Goal: Information Seeking & Learning: Understand process/instructions

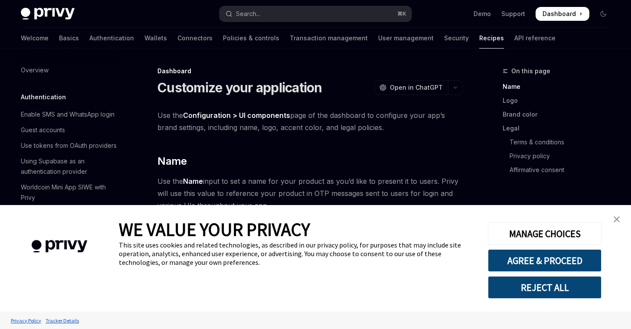
scroll to position [501, 0]
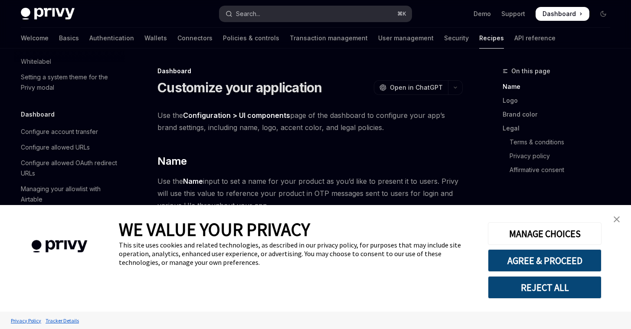
click at [276, 14] on button "Search... ⌘ K" at bounding box center [316, 14] width 192 height 16
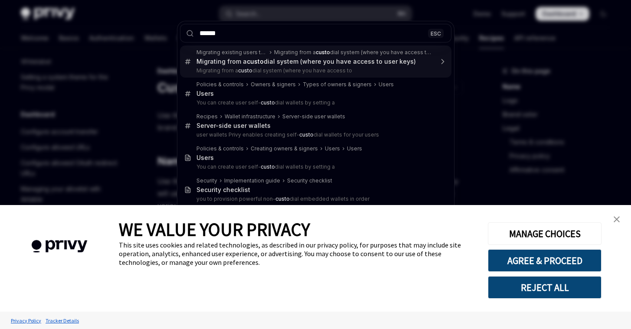
type input "******"
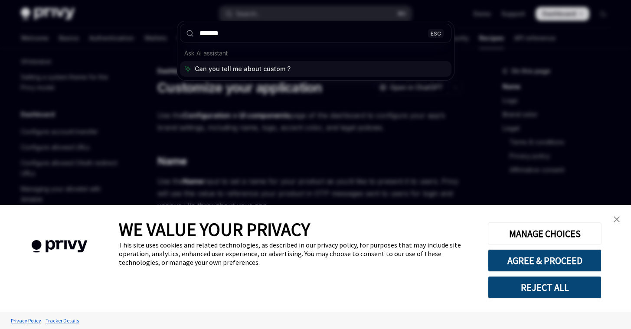
type textarea "*"
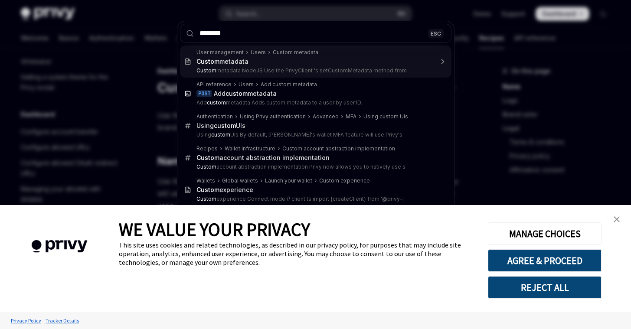
type input "*********"
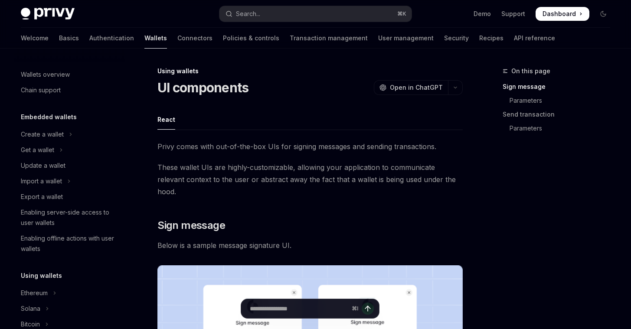
type textarea "*"
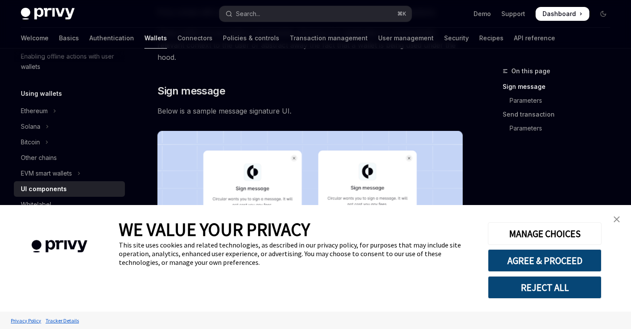
scroll to position [150, 0]
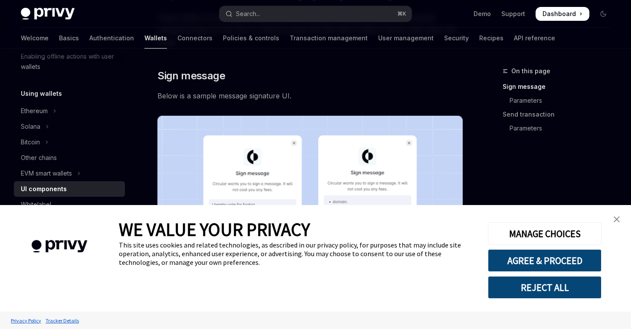
click at [618, 217] on img "close banner" at bounding box center [617, 219] width 6 height 6
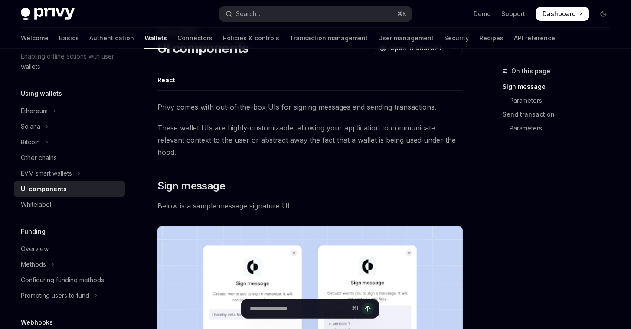
scroll to position [0, 0]
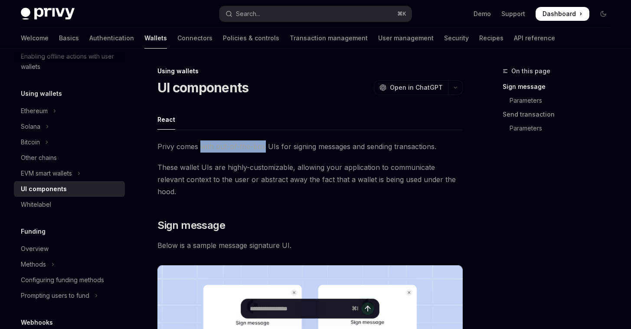
drag, startPoint x: 200, startPoint y: 149, endPoint x: 264, endPoint y: 147, distance: 64.7
click at [264, 147] on span "Privy comes with out-of-the-box UIs for signing messages and sending transactio…" at bounding box center [309, 147] width 305 height 12
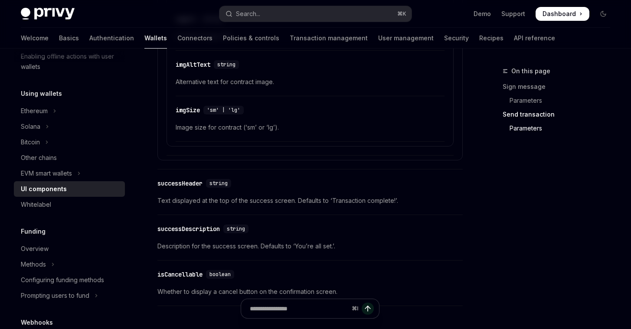
scroll to position [1630, 0]
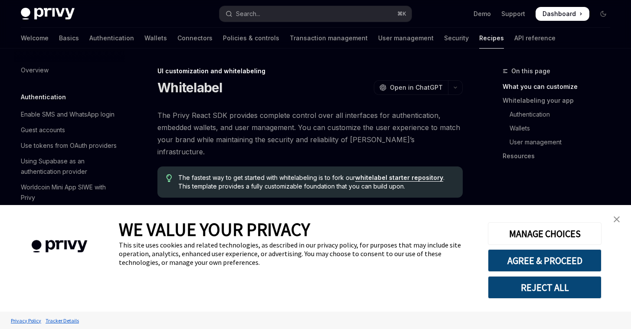
scroll to position [363, 0]
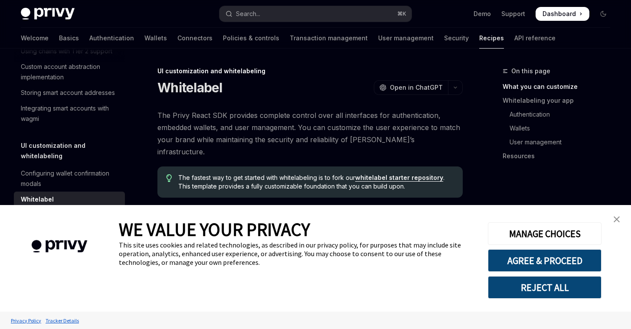
click at [617, 219] on img "close banner" at bounding box center [617, 219] width 6 height 6
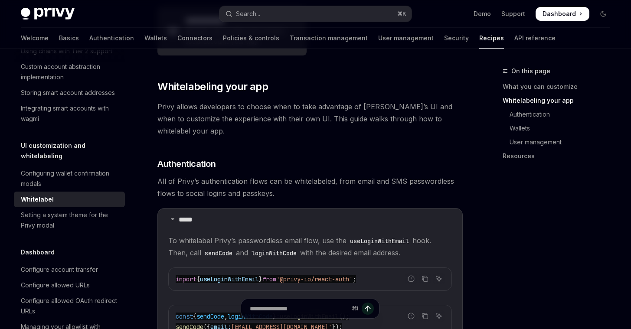
scroll to position [0, 0]
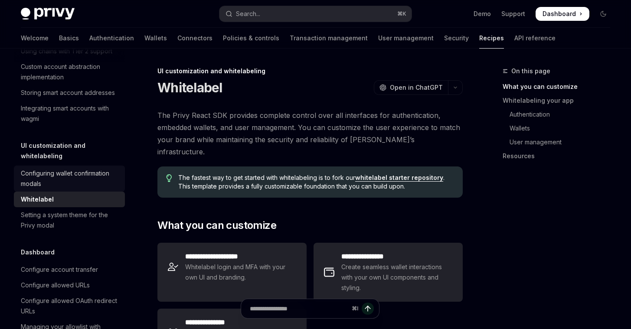
click at [69, 173] on div "Configuring wallet confirmation modals" at bounding box center [70, 178] width 99 height 21
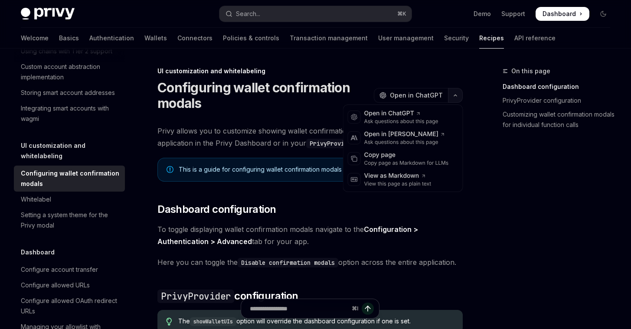
click at [455, 96] on icon "button" at bounding box center [455, 95] width 10 height 3
click at [398, 157] on div "Copy page" at bounding box center [406, 155] width 85 height 9
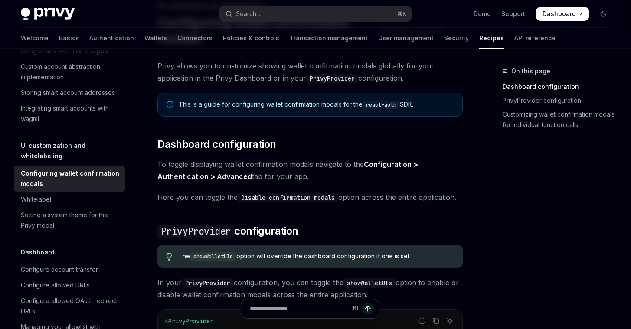
scroll to position [75, 0]
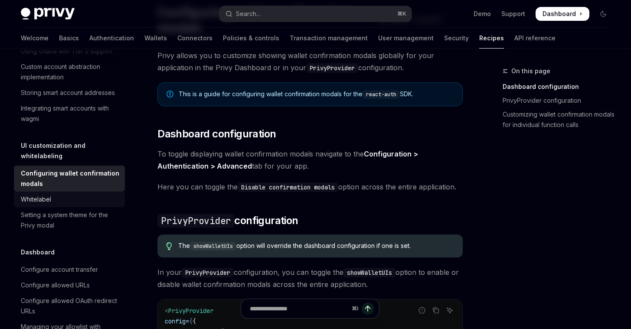
click at [46, 194] on div "Whitelabel" at bounding box center [36, 199] width 30 height 10
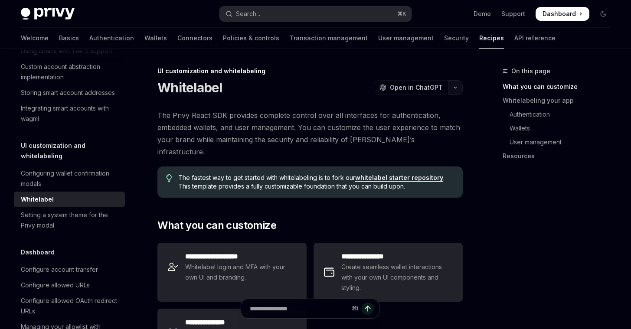
click at [453, 90] on button "button" at bounding box center [455, 87] width 15 height 15
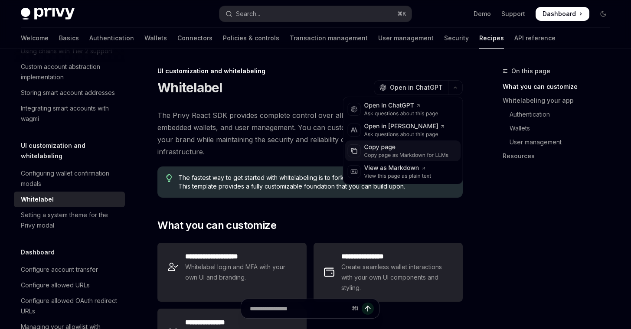
click at [407, 148] on div "Copy page" at bounding box center [406, 147] width 85 height 9
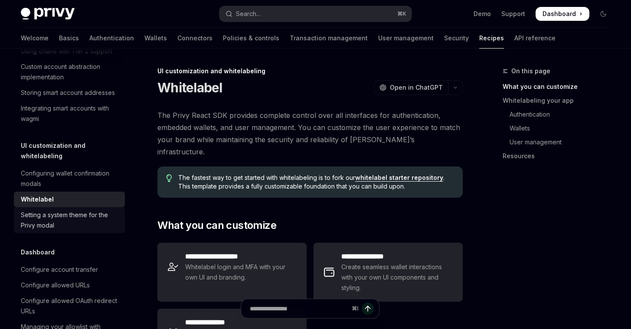
click at [81, 212] on div "Setting a system theme for the Privy modal" at bounding box center [70, 220] width 99 height 21
type textarea "*"
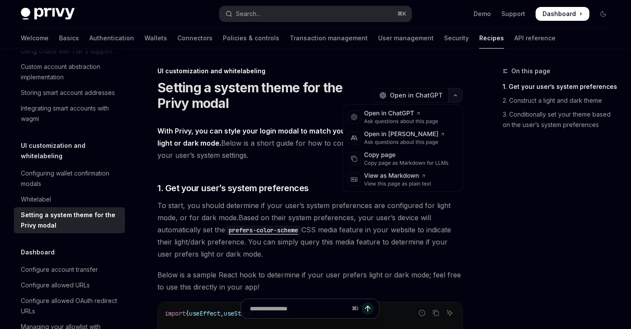
click at [460, 98] on button "button" at bounding box center [455, 95] width 15 height 15
click at [411, 164] on div "Copy page as Markdown for LLMs" at bounding box center [406, 163] width 85 height 7
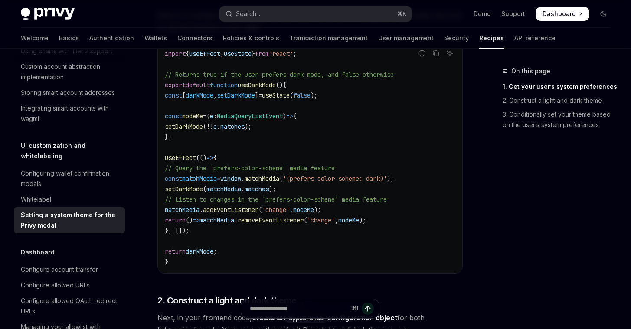
scroll to position [307, 0]
